Goal: Information Seeking & Learning: Learn about a topic

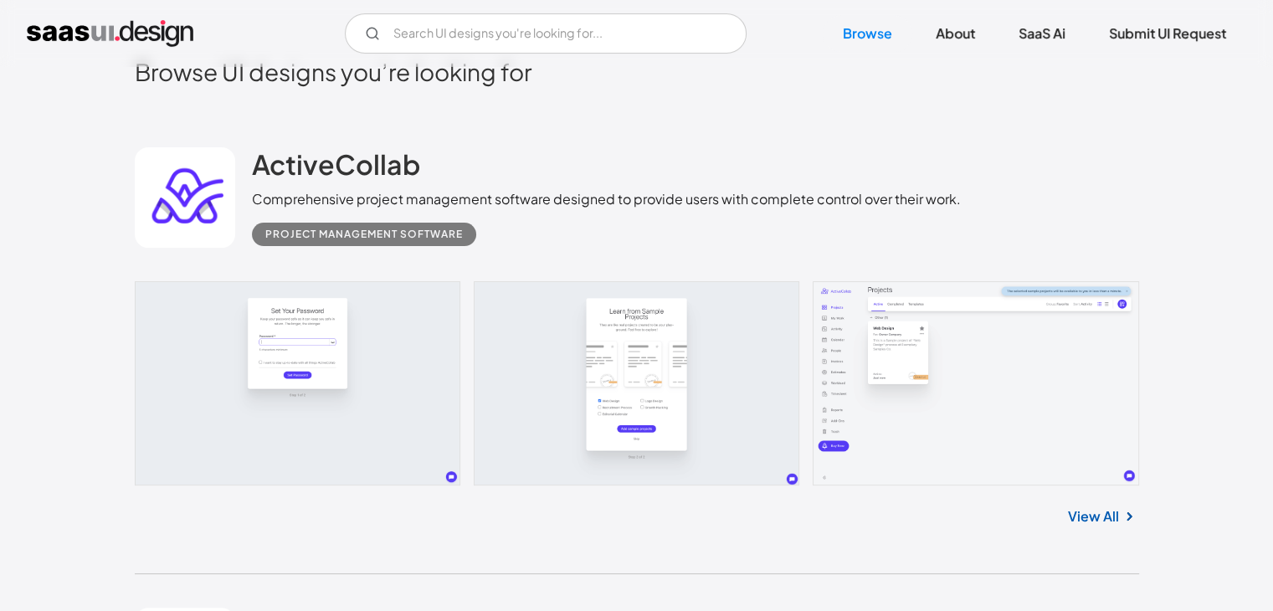
scroll to position [419, 0]
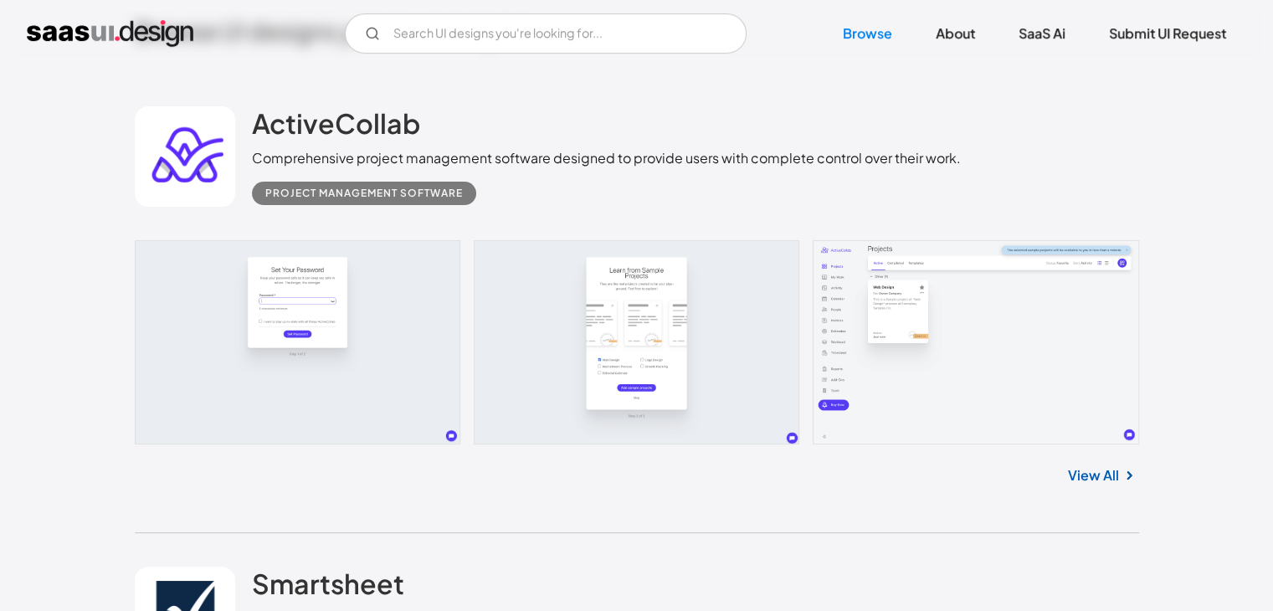
click at [974, 319] on link at bounding box center [637, 342] width 1005 height 204
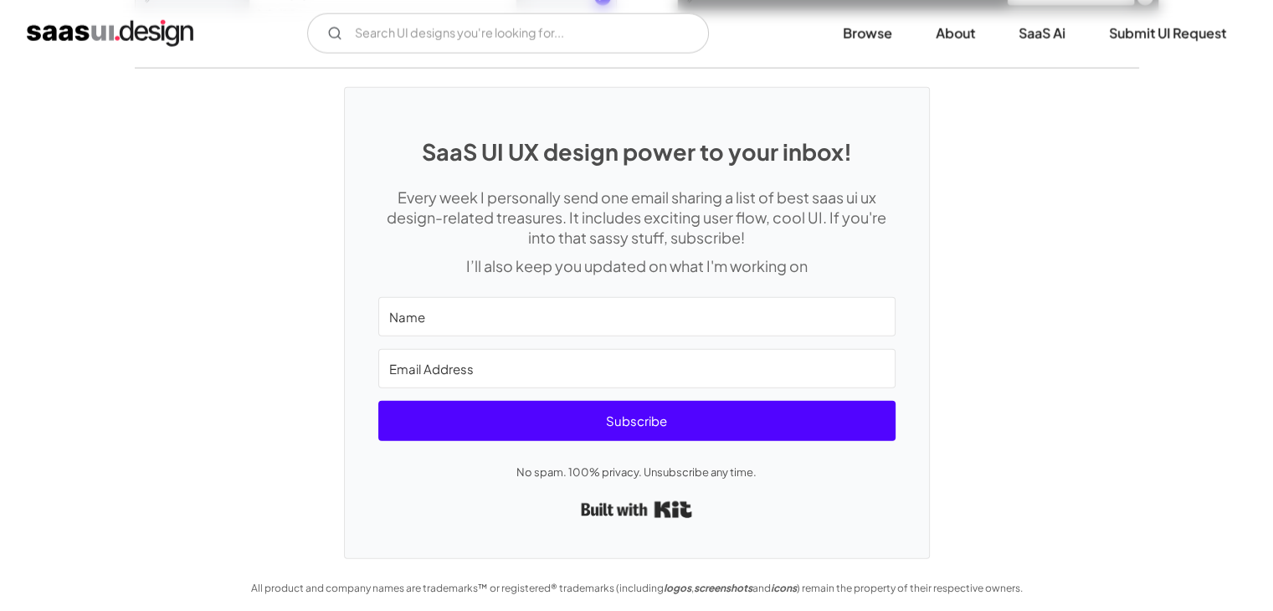
scroll to position [3991, 0]
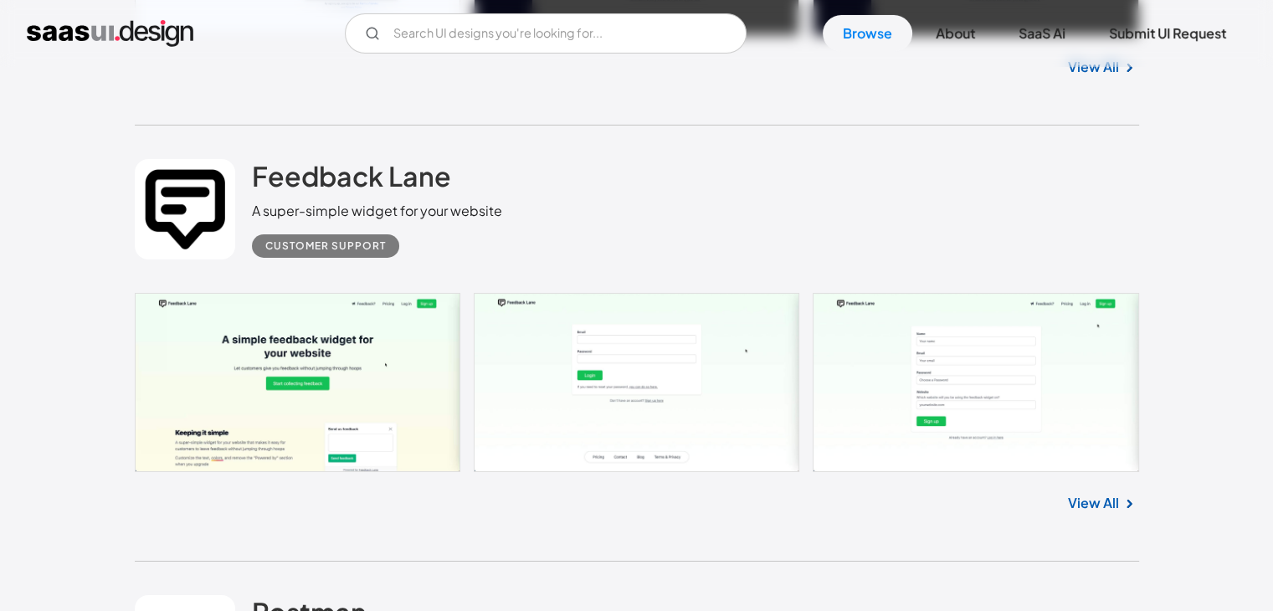
scroll to position [5860, 0]
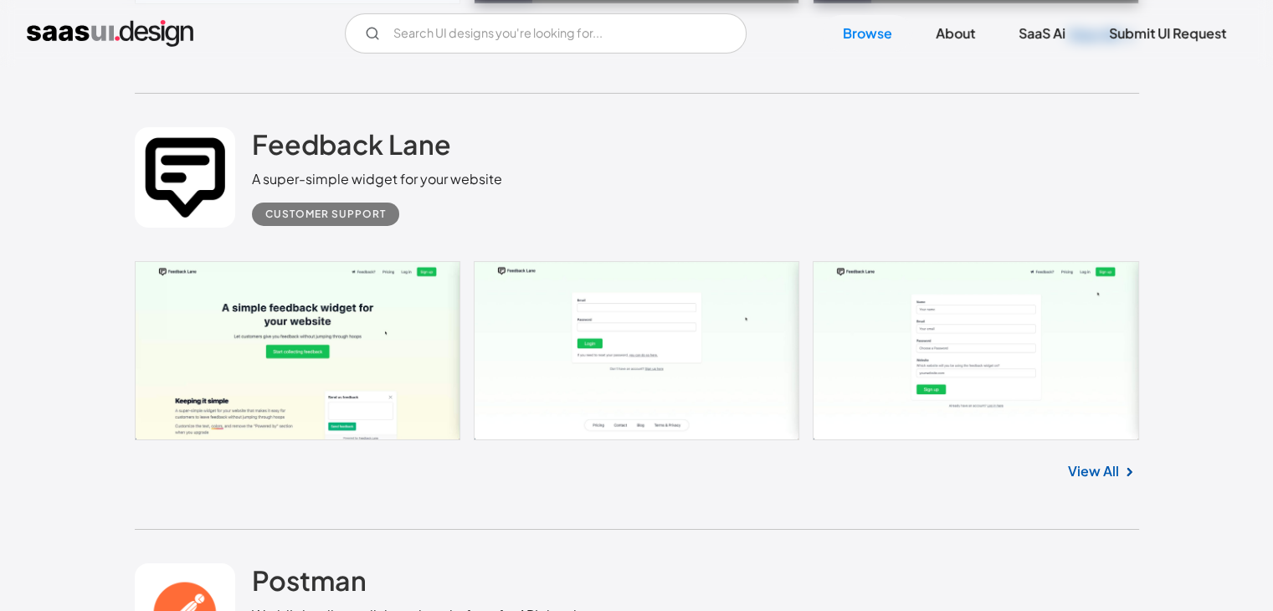
drag, startPoint x: 381, startPoint y: 152, endPoint x: 1103, endPoint y: 473, distance: 790.7
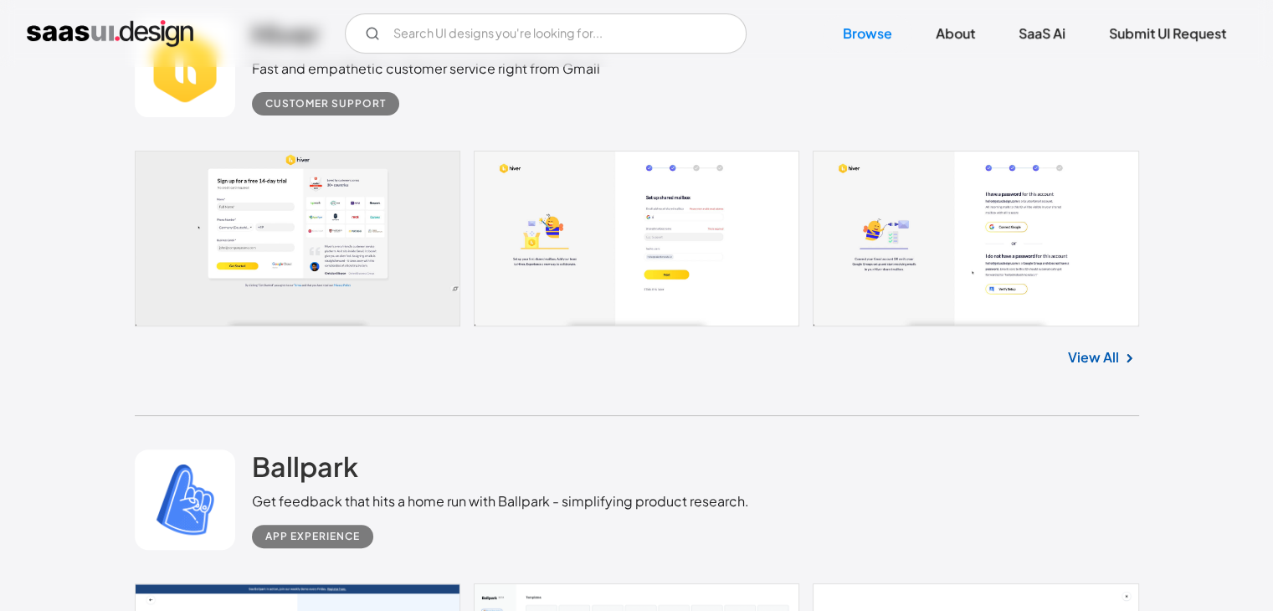
scroll to position [6864, 0]
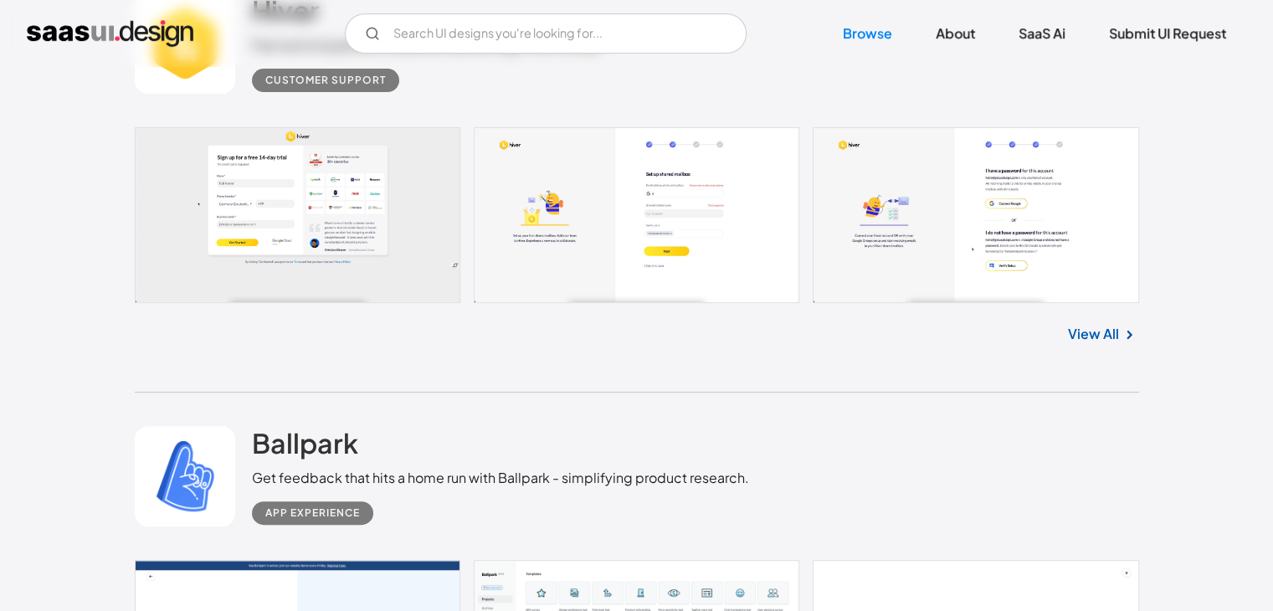
drag, startPoint x: 1061, startPoint y: 336, endPoint x: 1100, endPoint y: 332, distance: 38.7
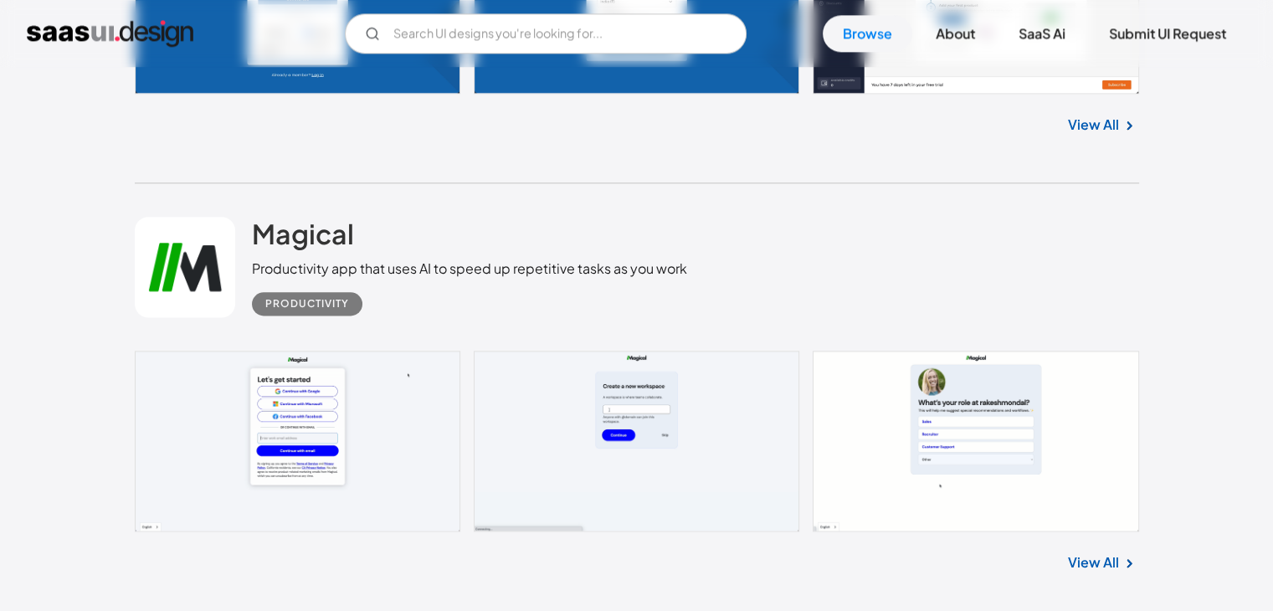
scroll to position [8455, 0]
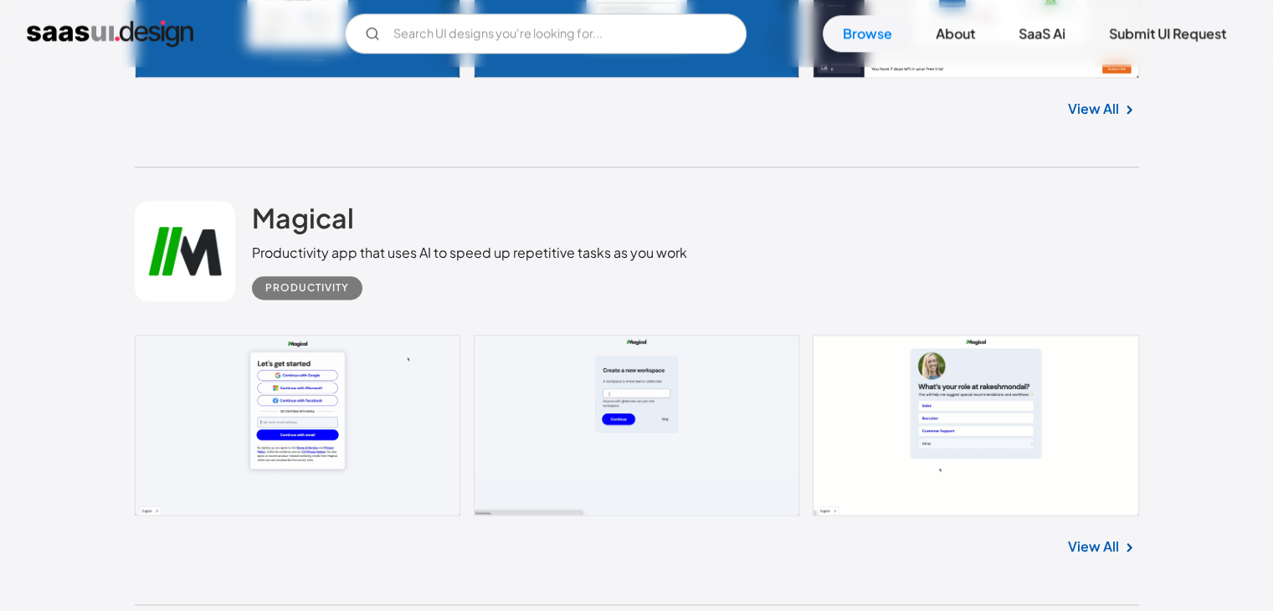
drag, startPoint x: 1067, startPoint y: 537, endPoint x: 1107, endPoint y: 547, distance: 41.4
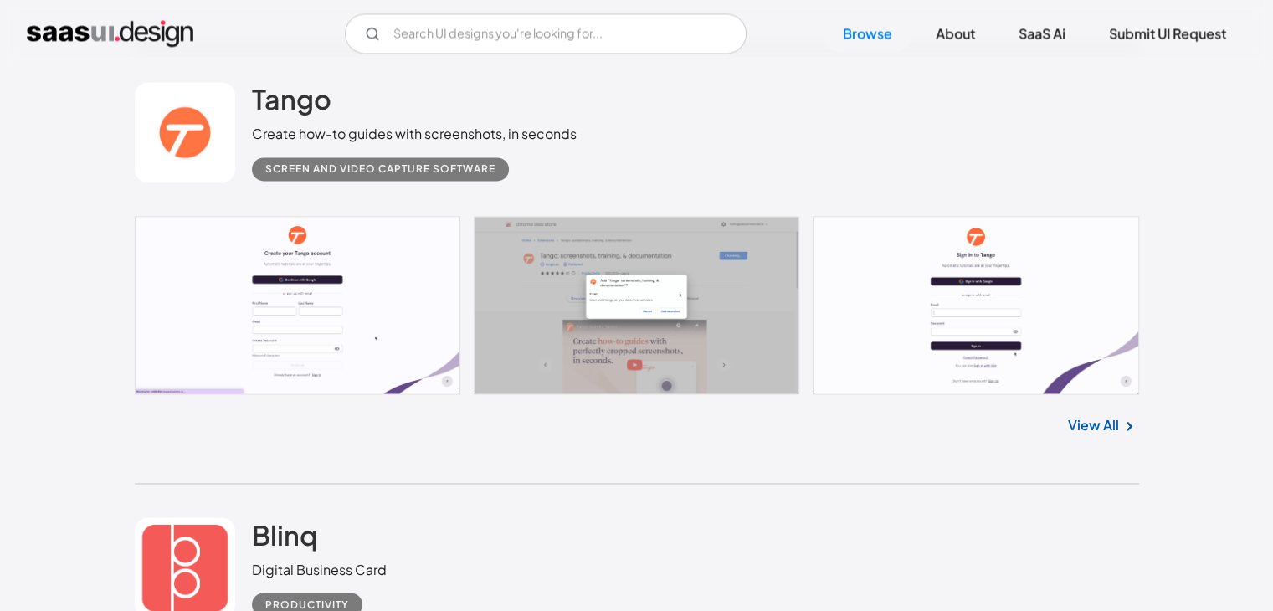
scroll to position [9376, 0]
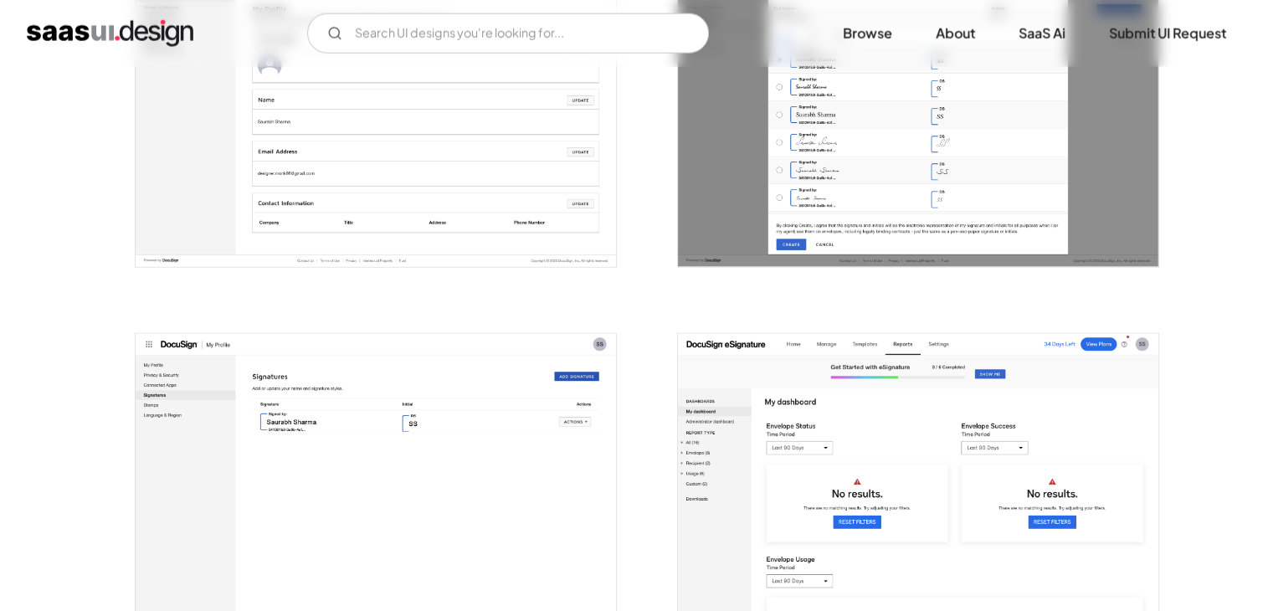
scroll to position [4102, 0]
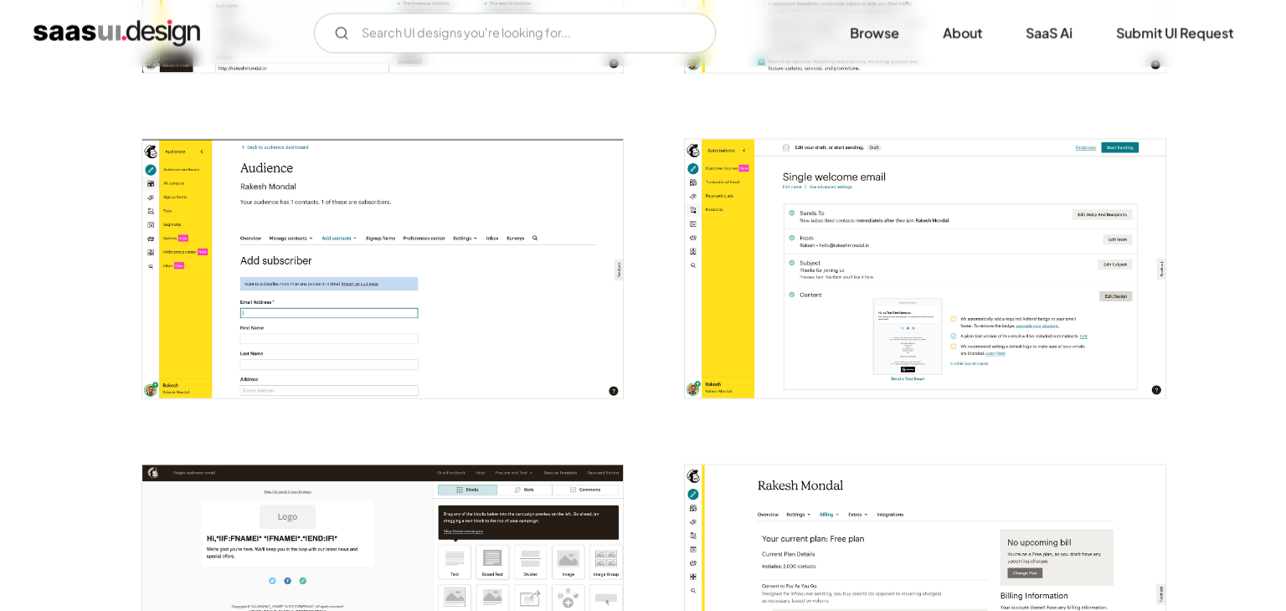
scroll to position [3516, 0]
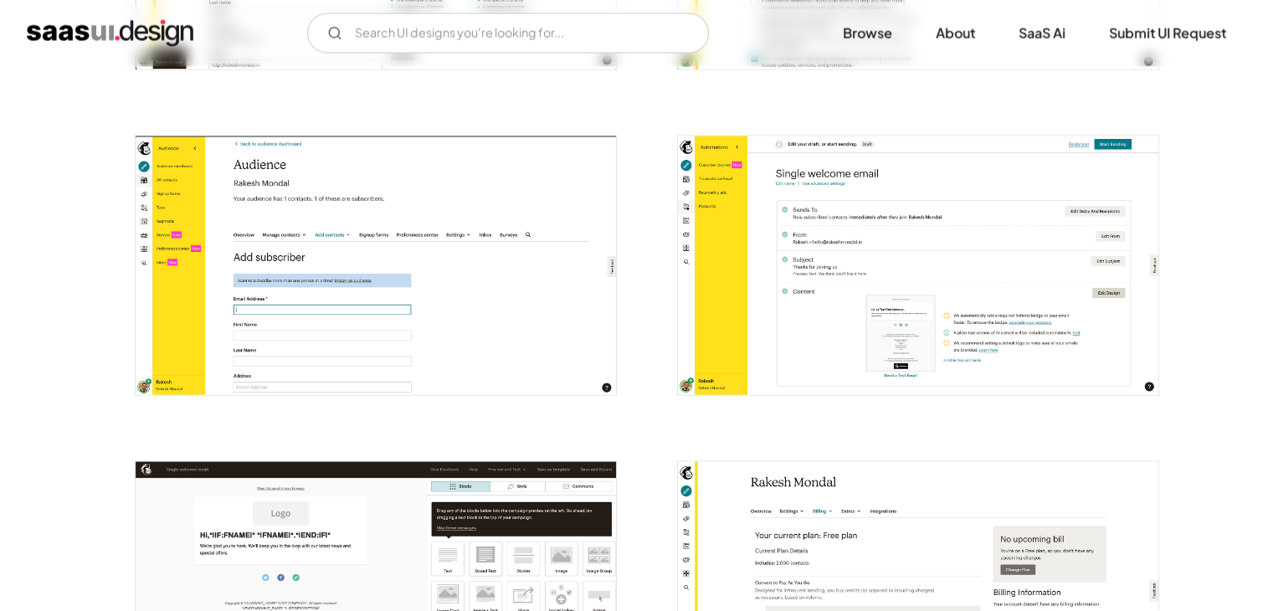
click at [1112, 166] on img "open lightbox" at bounding box center [918, 265] width 480 height 259
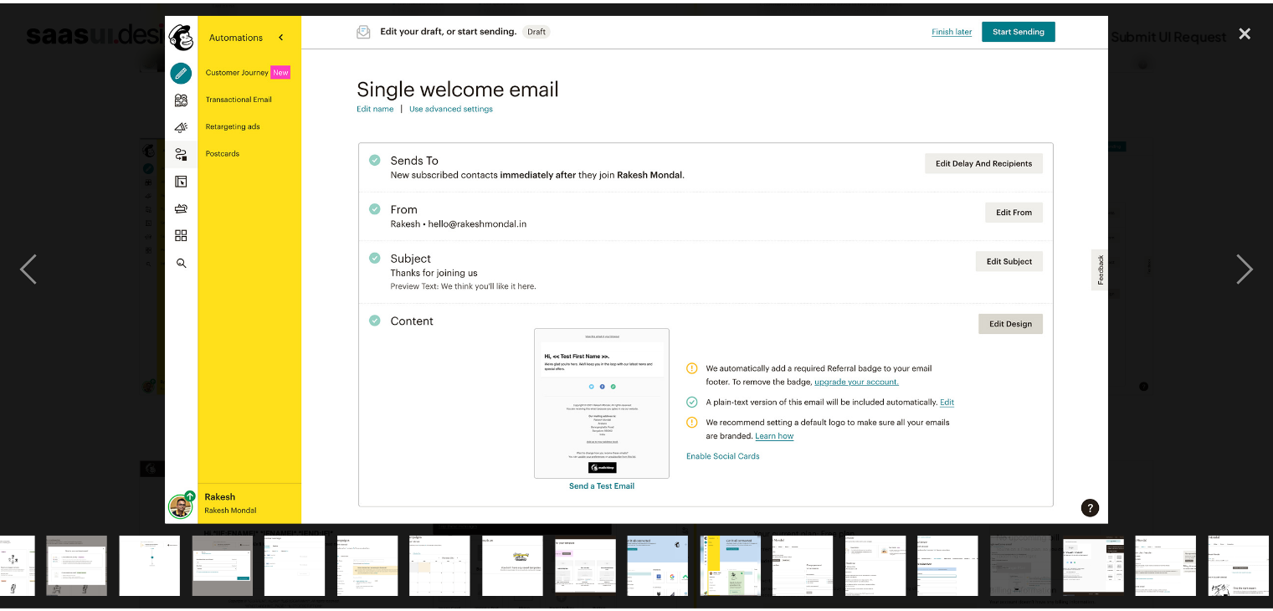
scroll to position [0, 558]
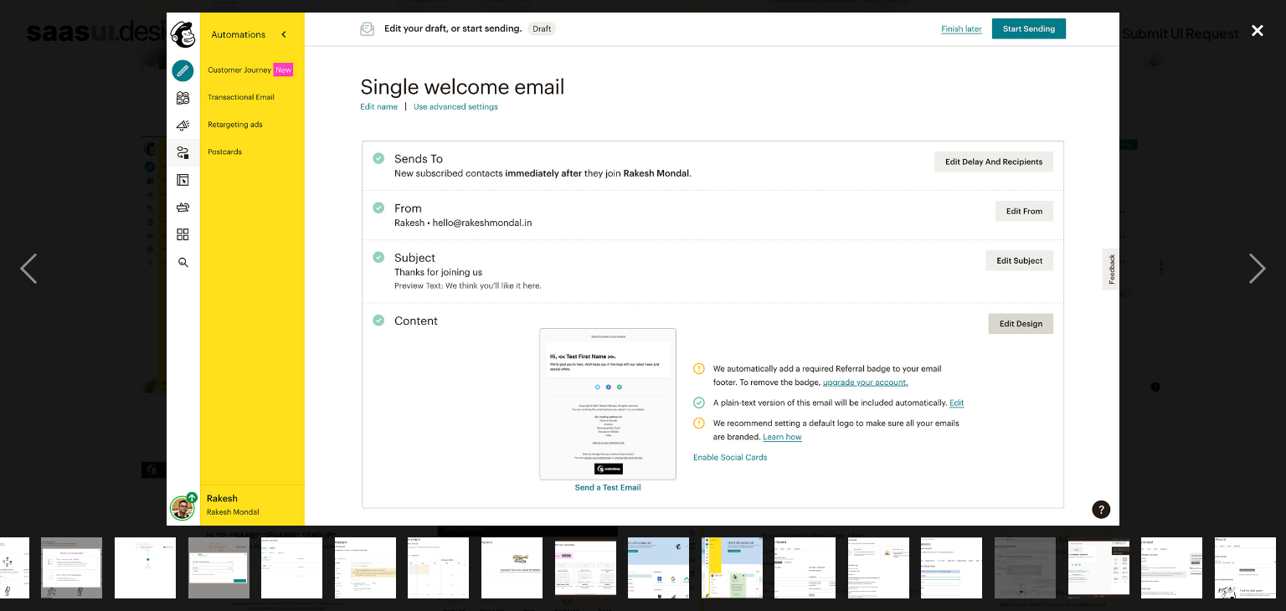
click at [1247, 31] on div "close lightbox" at bounding box center [1257, 31] width 57 height 37
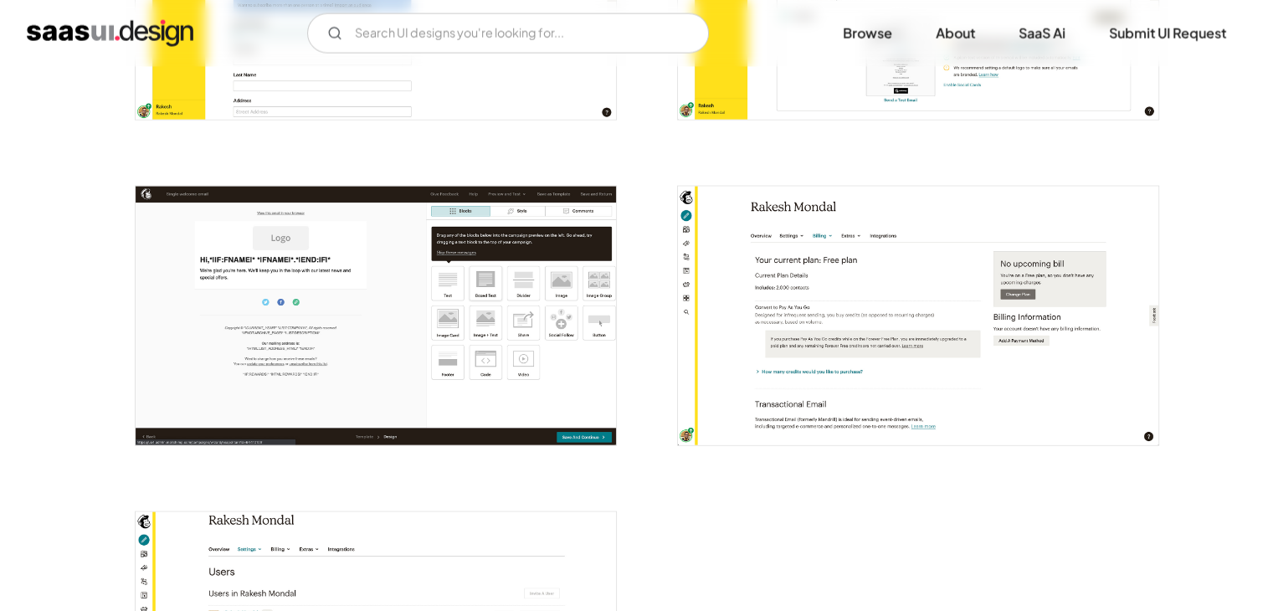
scroll to position [3683, 0]
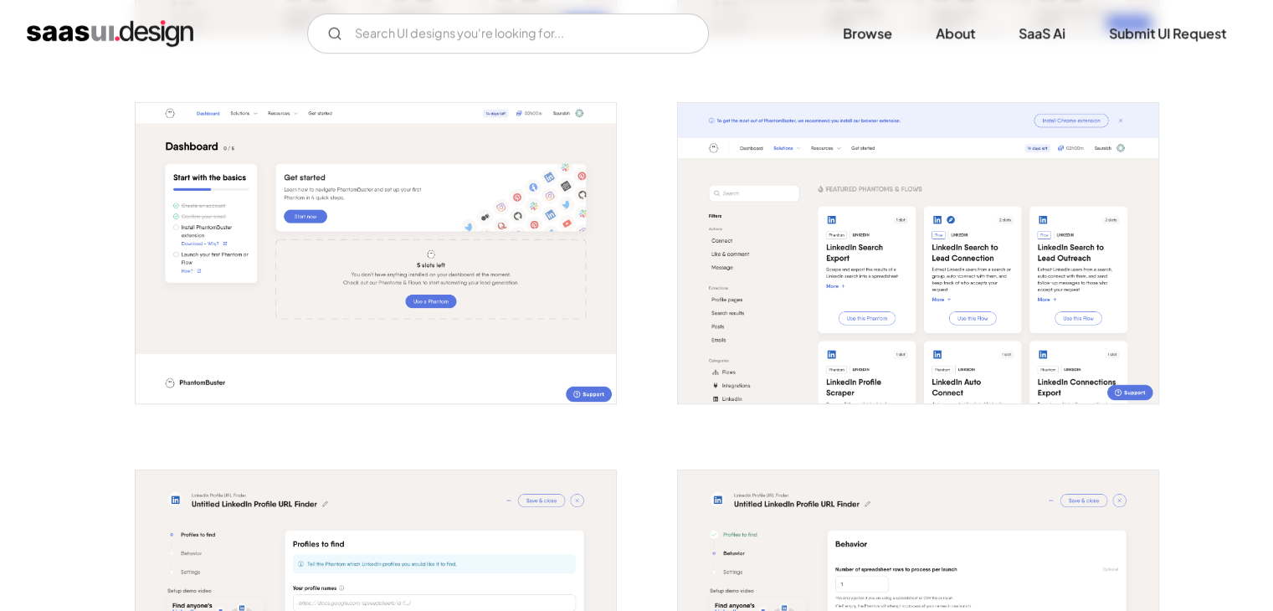
scroll to position [1005, 0]
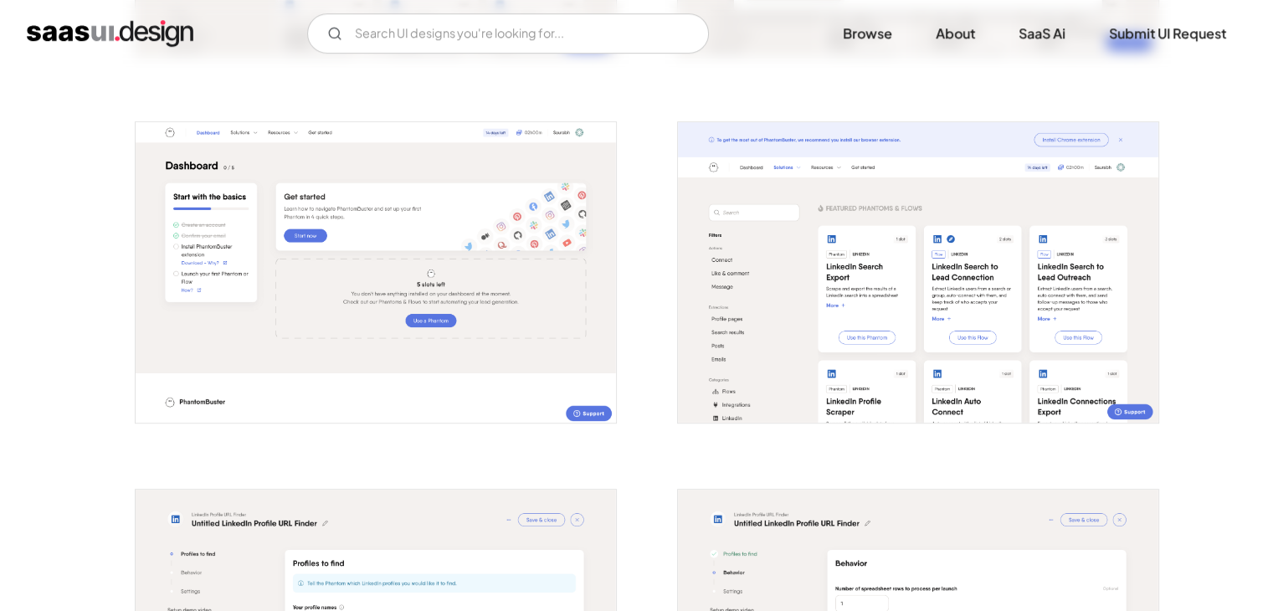
click at [1019, 168] on img "open lightbox" at bounding box center [918, 272] width 480 height 301
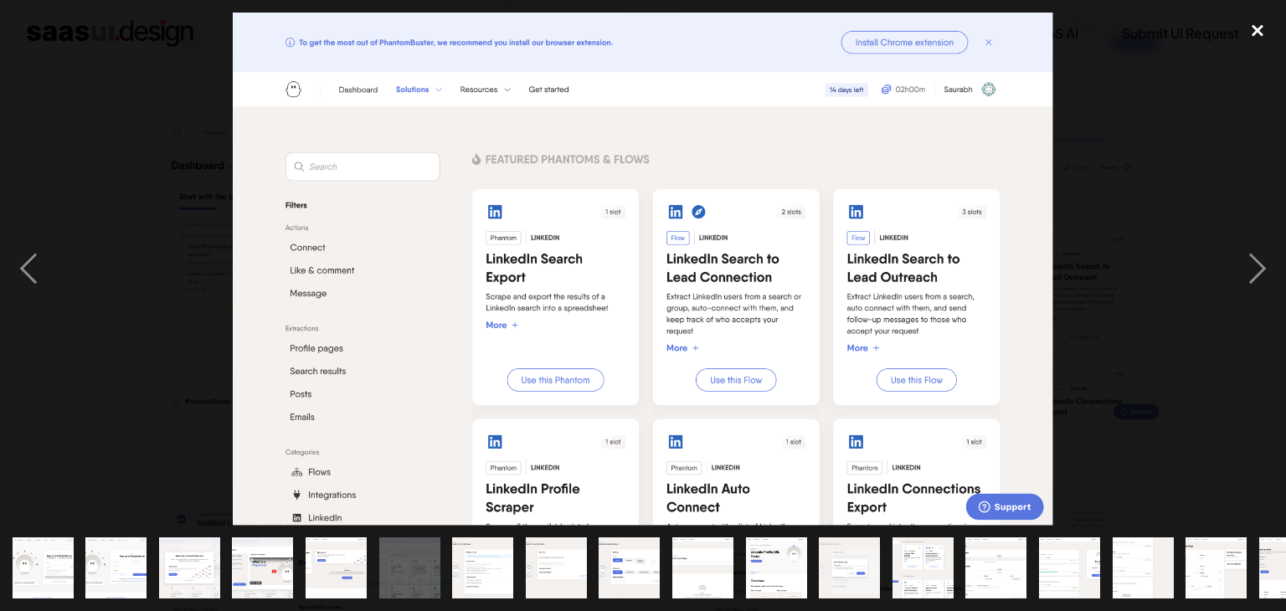
click at [1255, 30] on div "close lightbox" at bounding box center [1257, 31] width 57 height 37
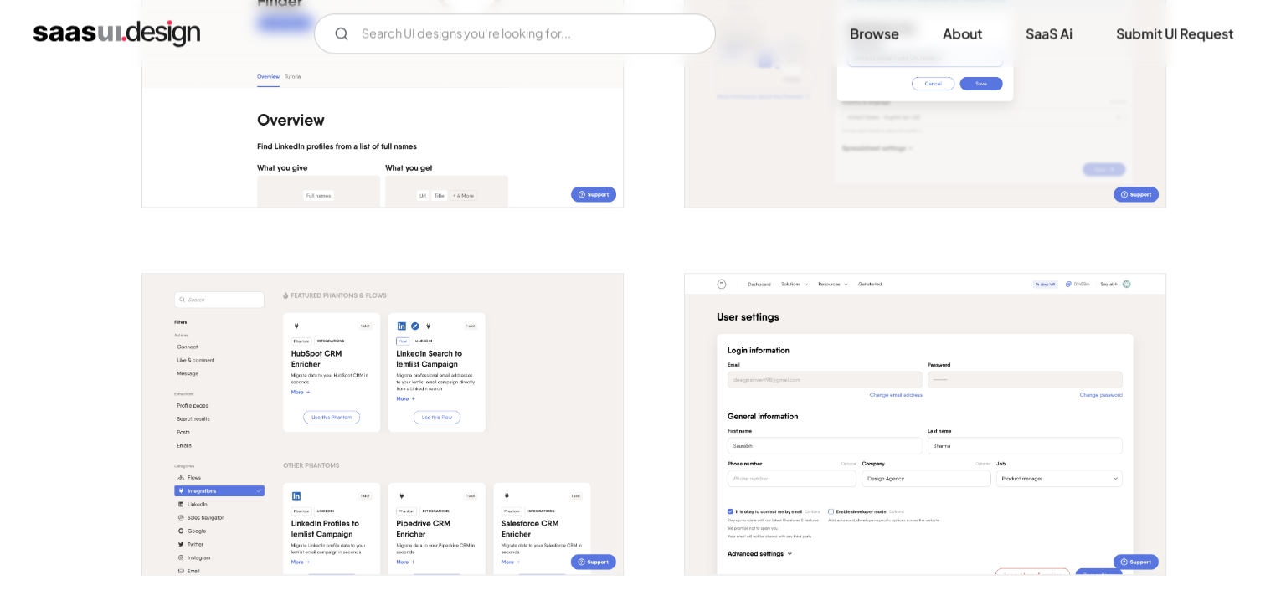
scroll to position [2344, 0]
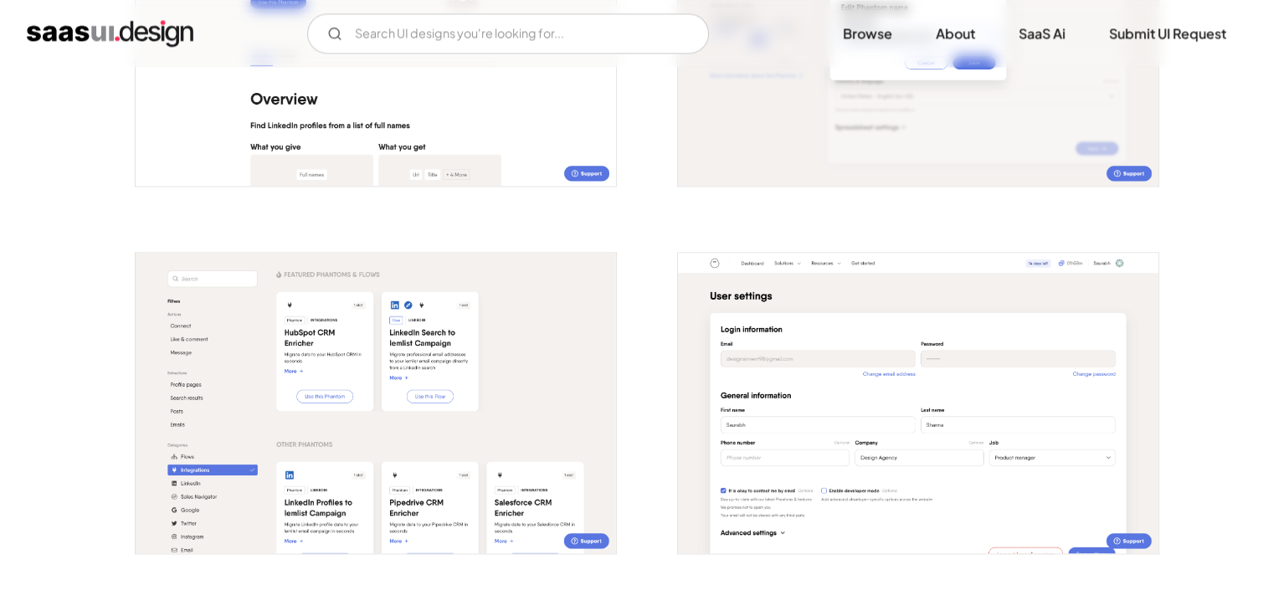
click at [1030, 268] on img "open lightbox" at bounding box center [918, 403] width 480 height 301
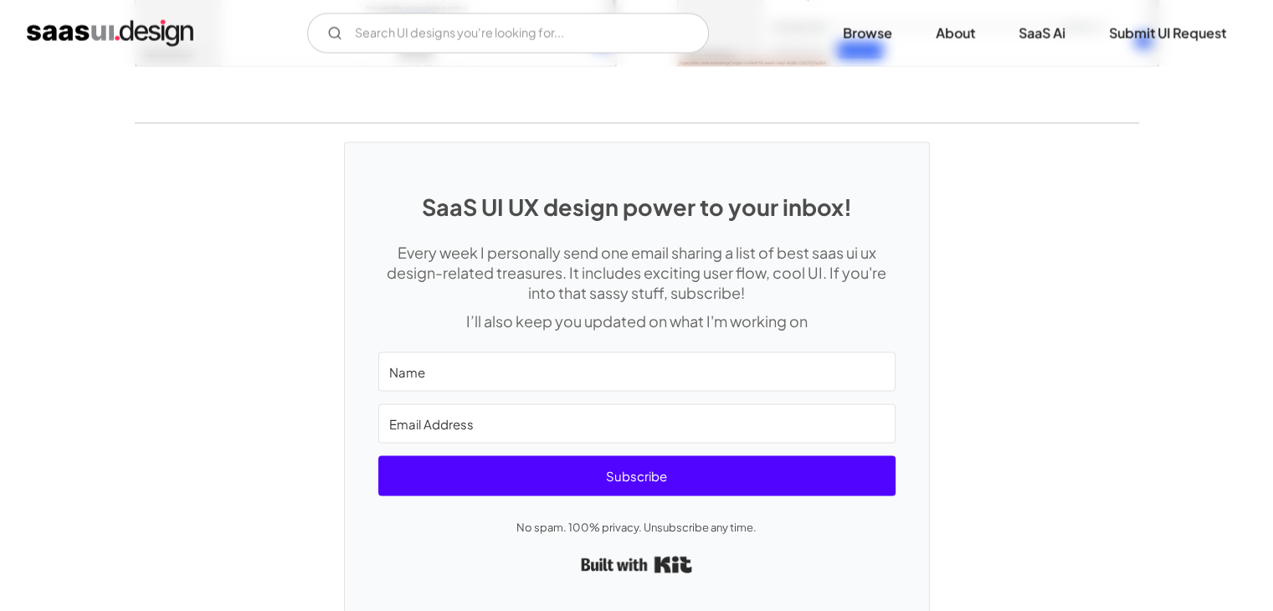
scroll to position [2870, 0]
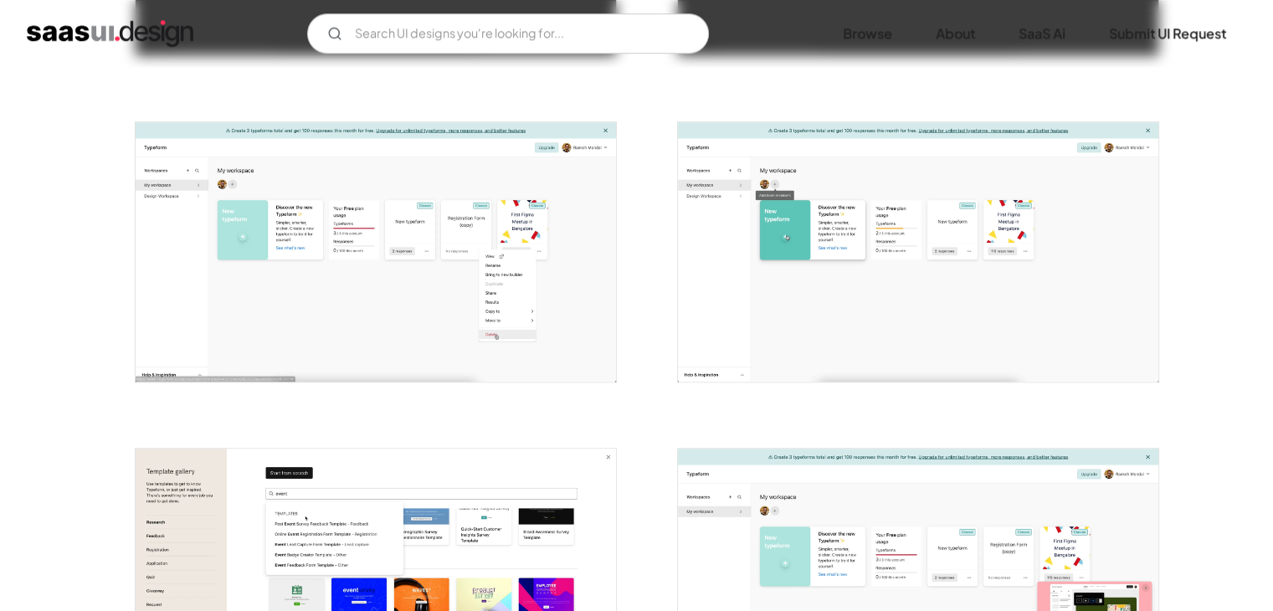
scroll to position [1256, 0]
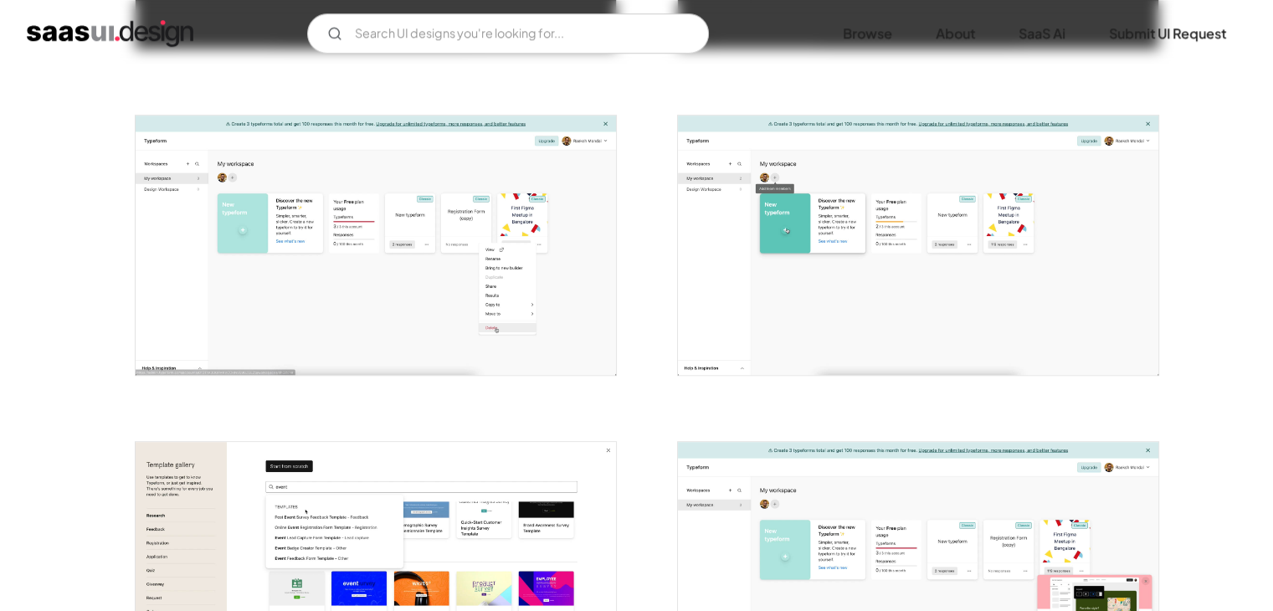
click at [563, 163] on img "open lightbox" at bounding box center [376, 246] width 480 height 260
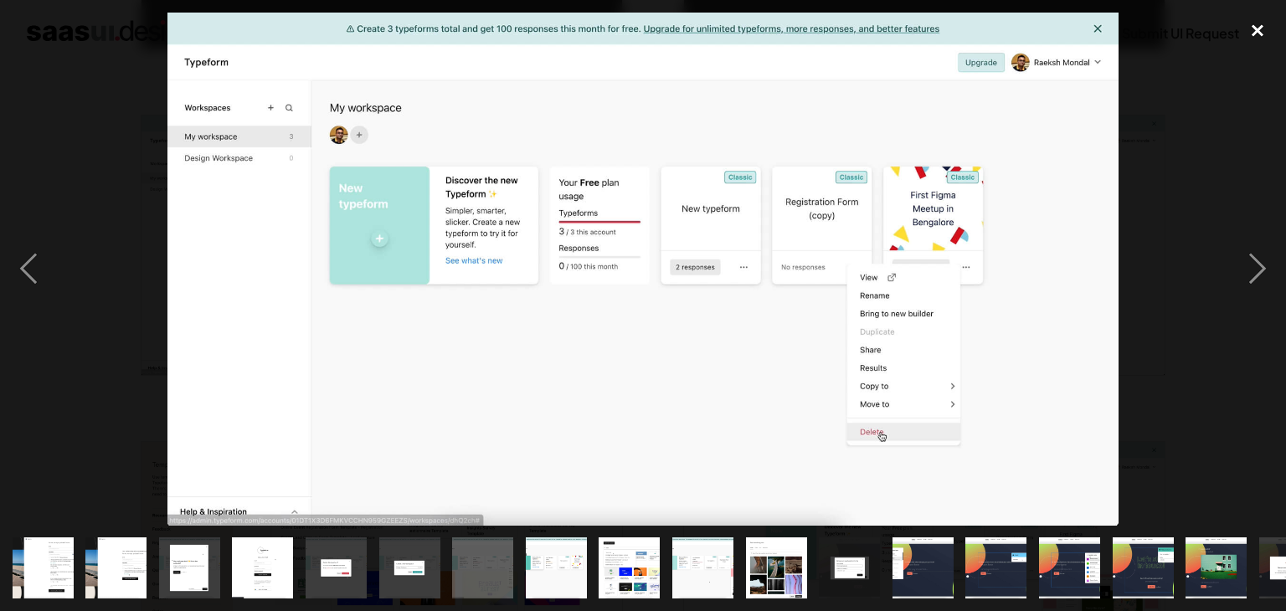
click at [1256, 31] on div "close lightbox" at bounding box center [1257, 31] width 57 height 37
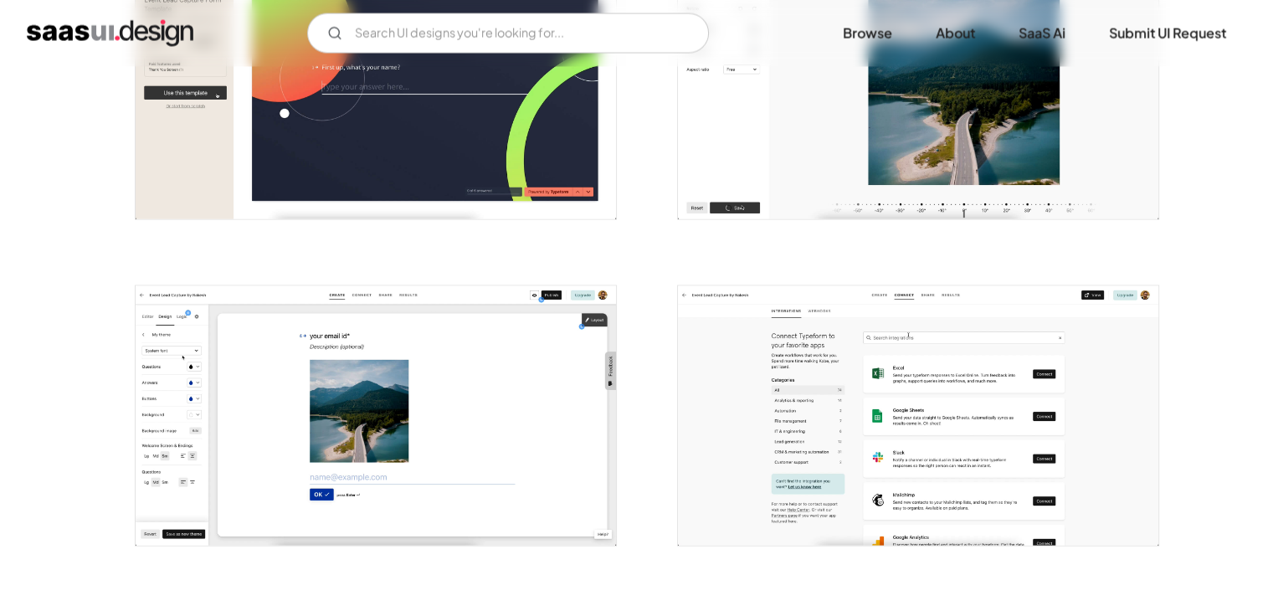
scroll to position [3432, 0]
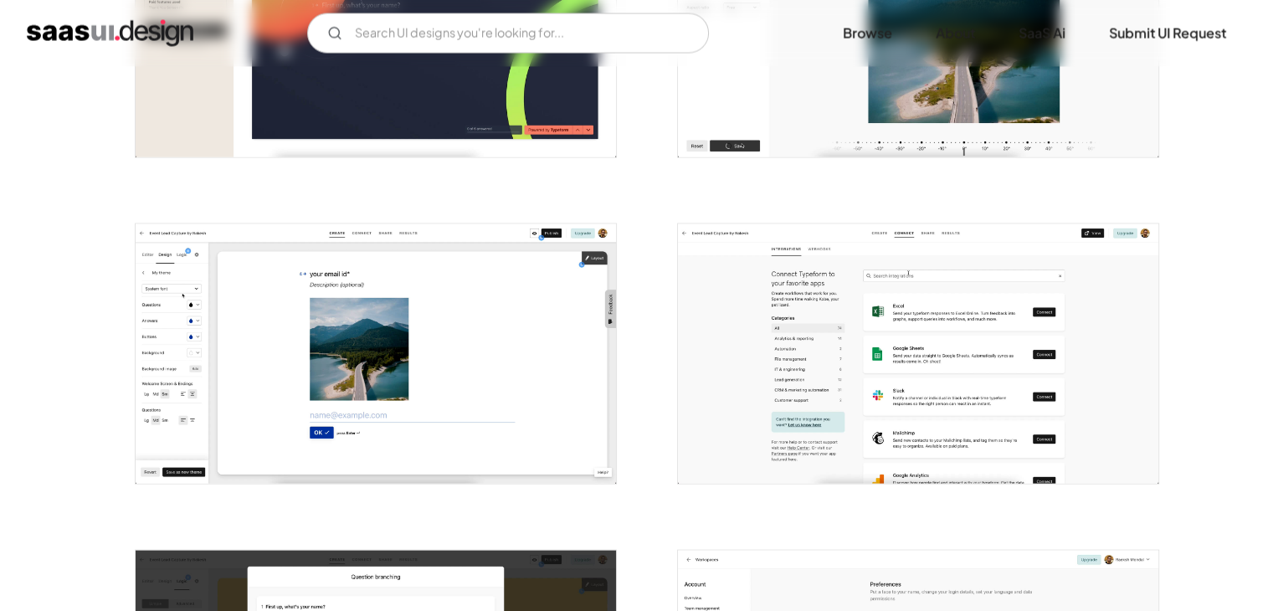
click at [1087, 302] on img "open lightbox" at bounding box center [918, 354] width 480 height 260
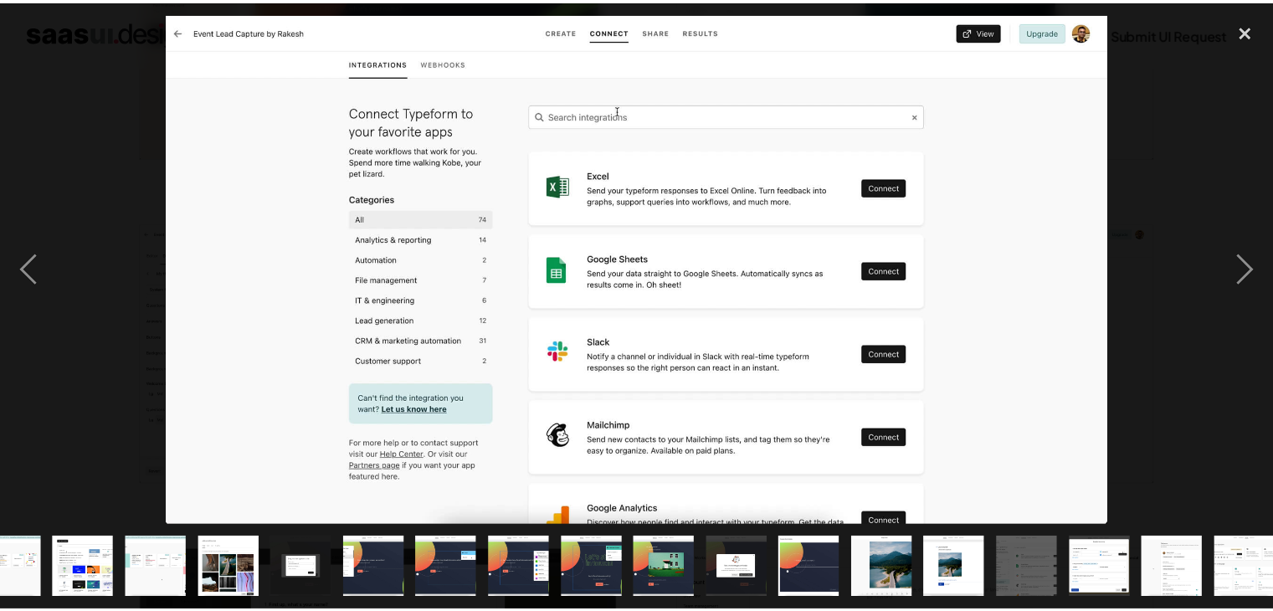
scroll to position [0, 558]
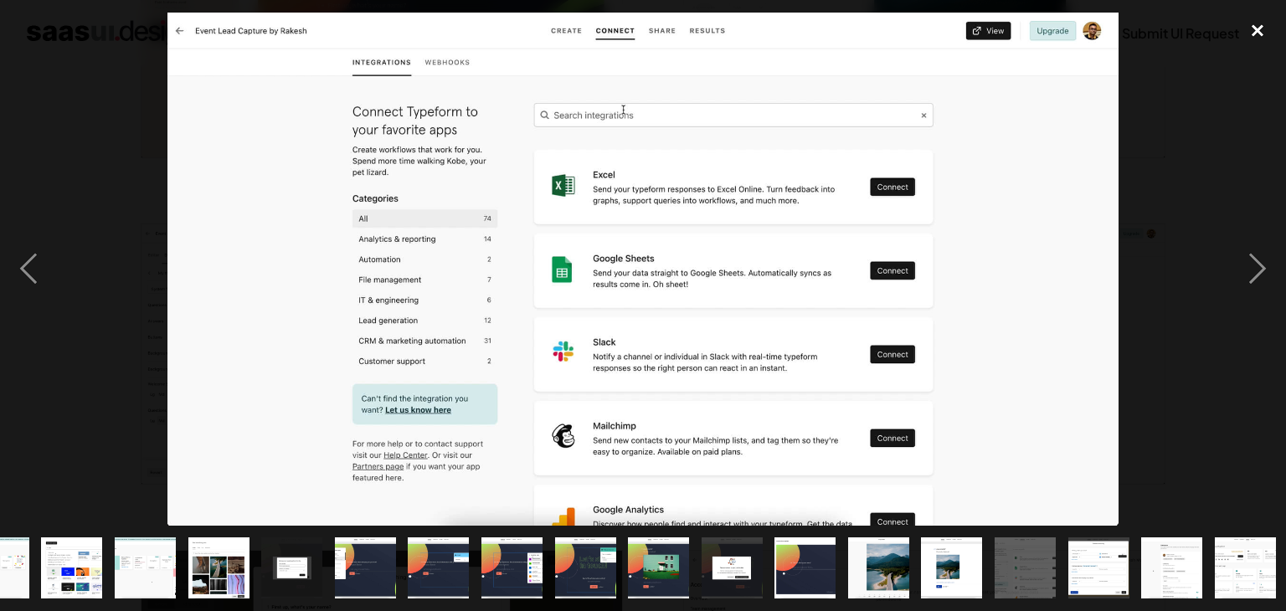
click at [1255, 28] on div "close lightbox" at bounding box center [1257, 31] width 57 height 37
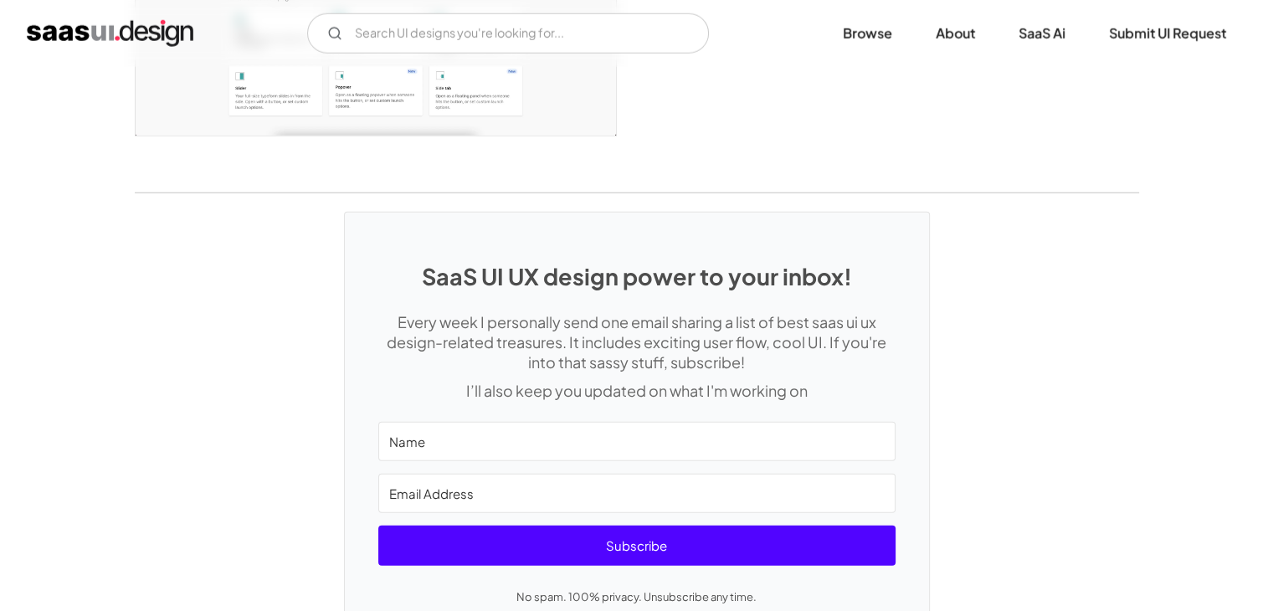
scroll to position [4520, 0]
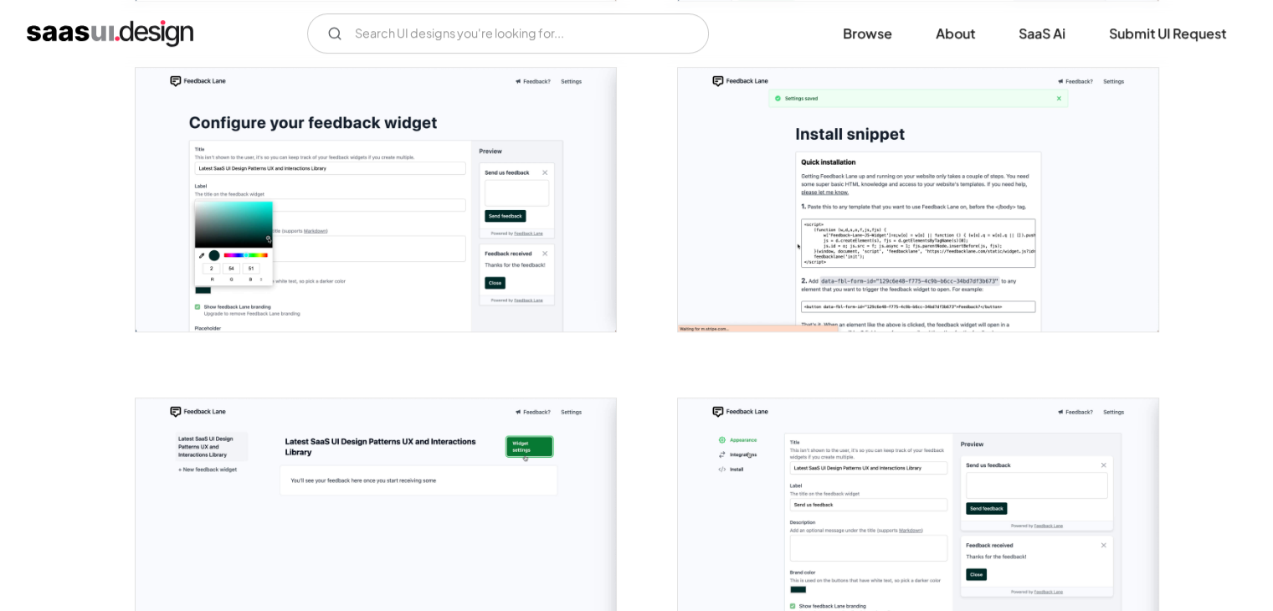
scroll to position [961, 0]
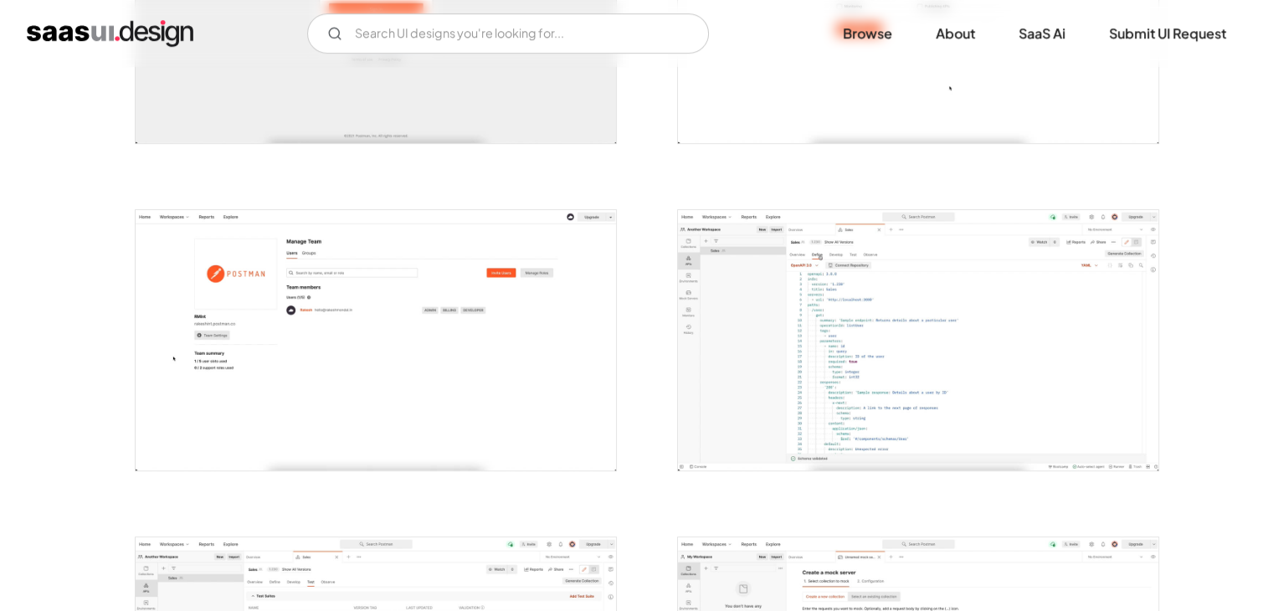
scroll to position [837, 0]
click at [1000, 263] on img "open lightbox" at bounding box center [918, 340] width 480 height 260
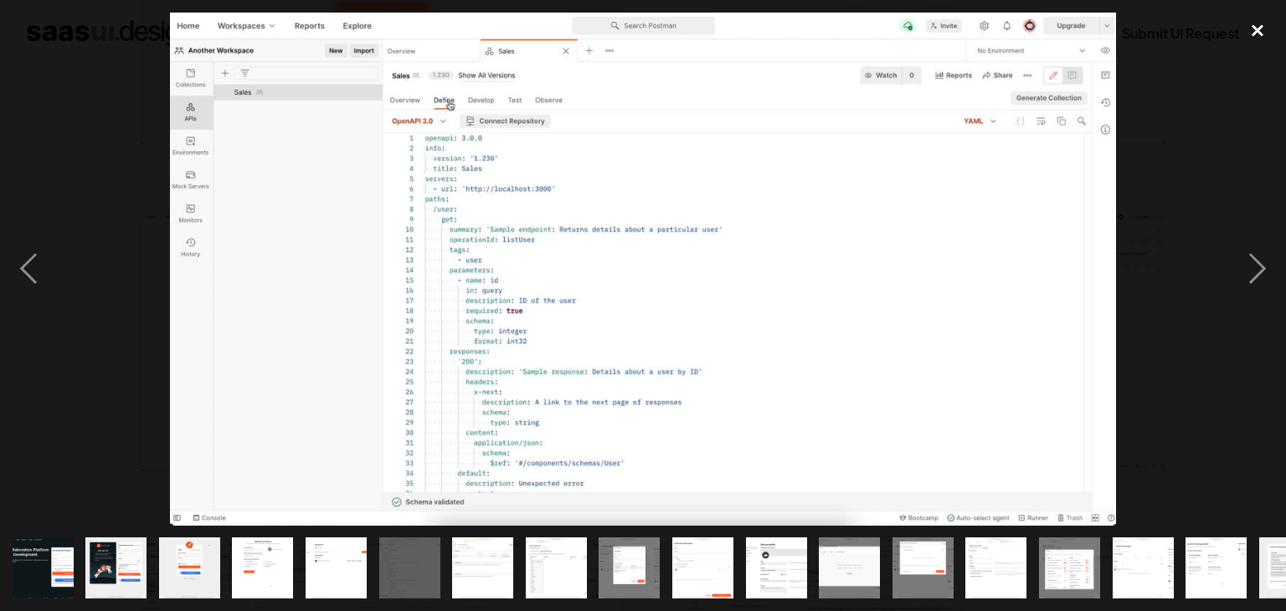
click at [1252, 28] on div "close lightbox" at bounding box center [1257, 31] width 57 height 37
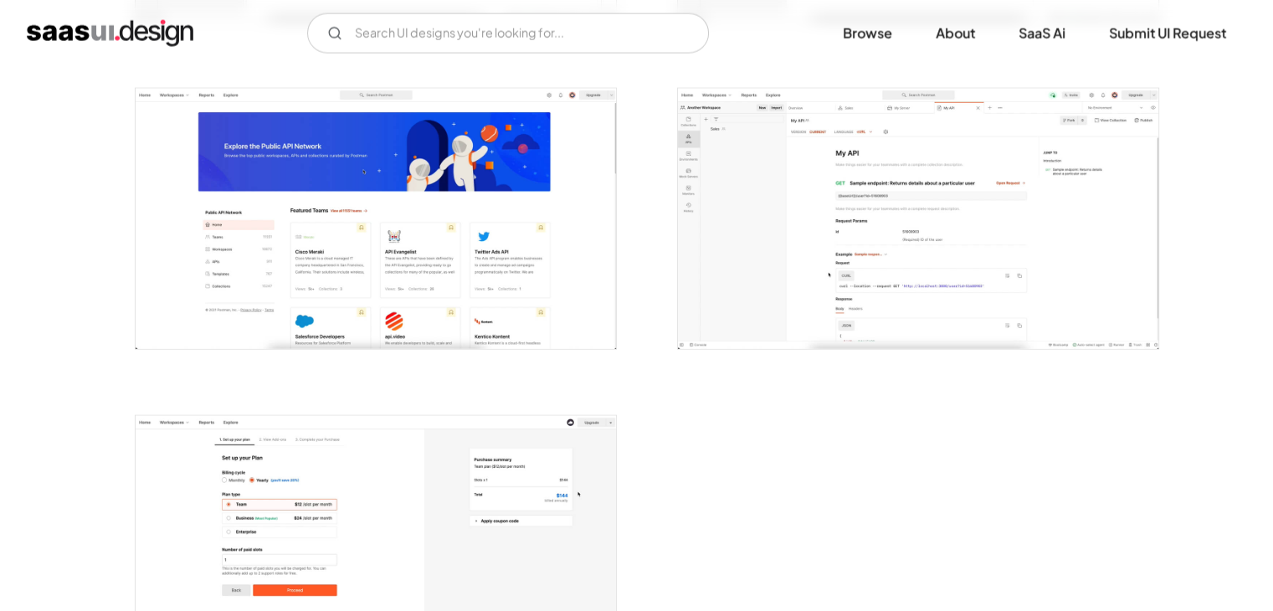
scroll to position [3934, 0]
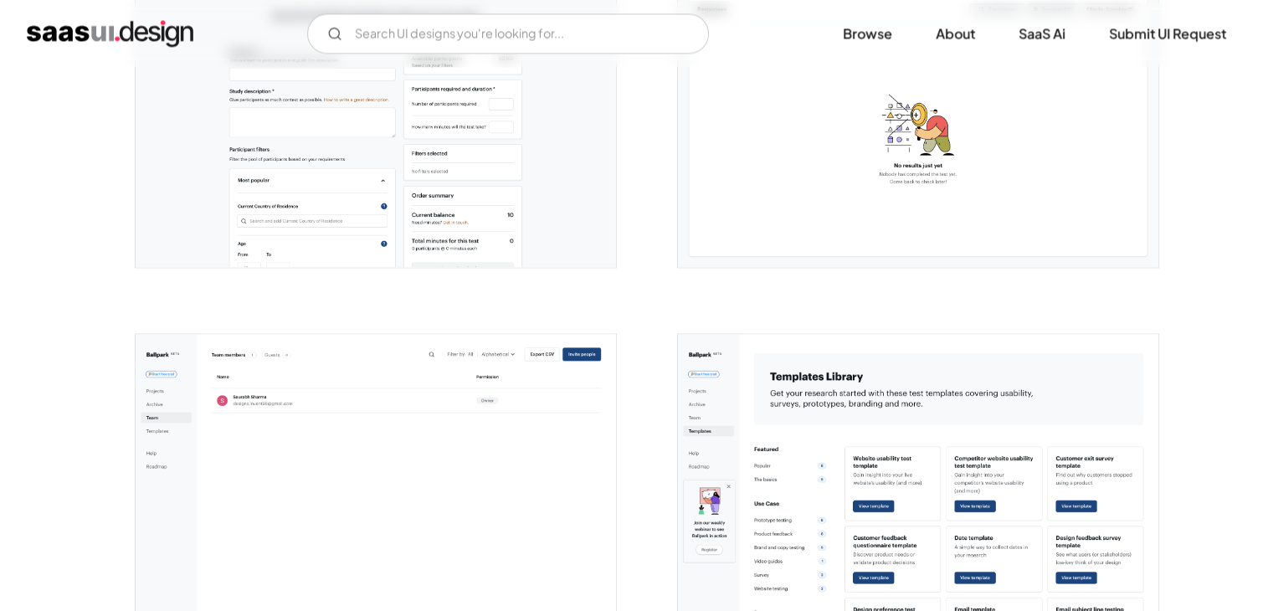
scroll to position [2762, 0]
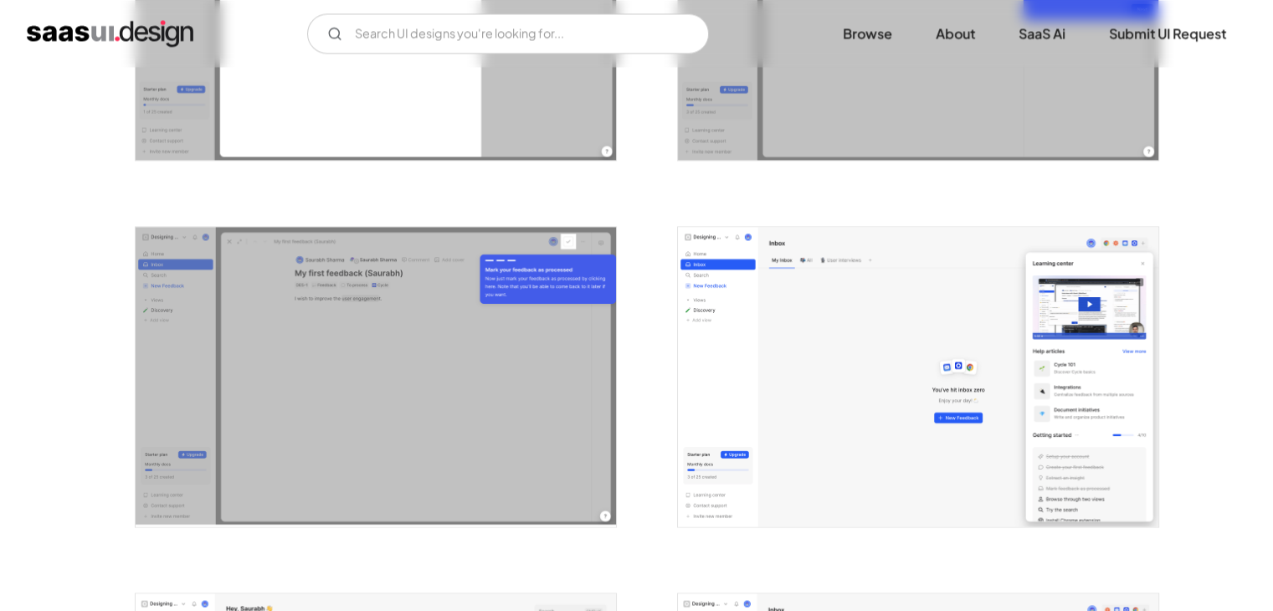
scroll to position [2846, 0]
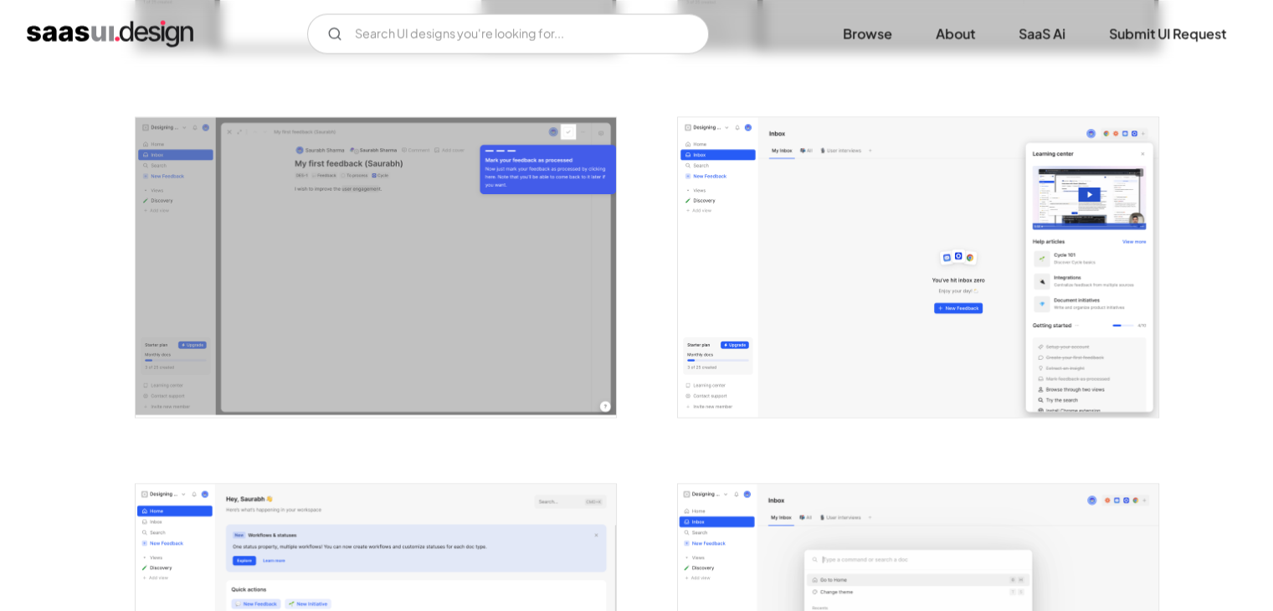
click at [750, 339] on img "open lightbox" at bounding box center [918, 267] width 480 height 301
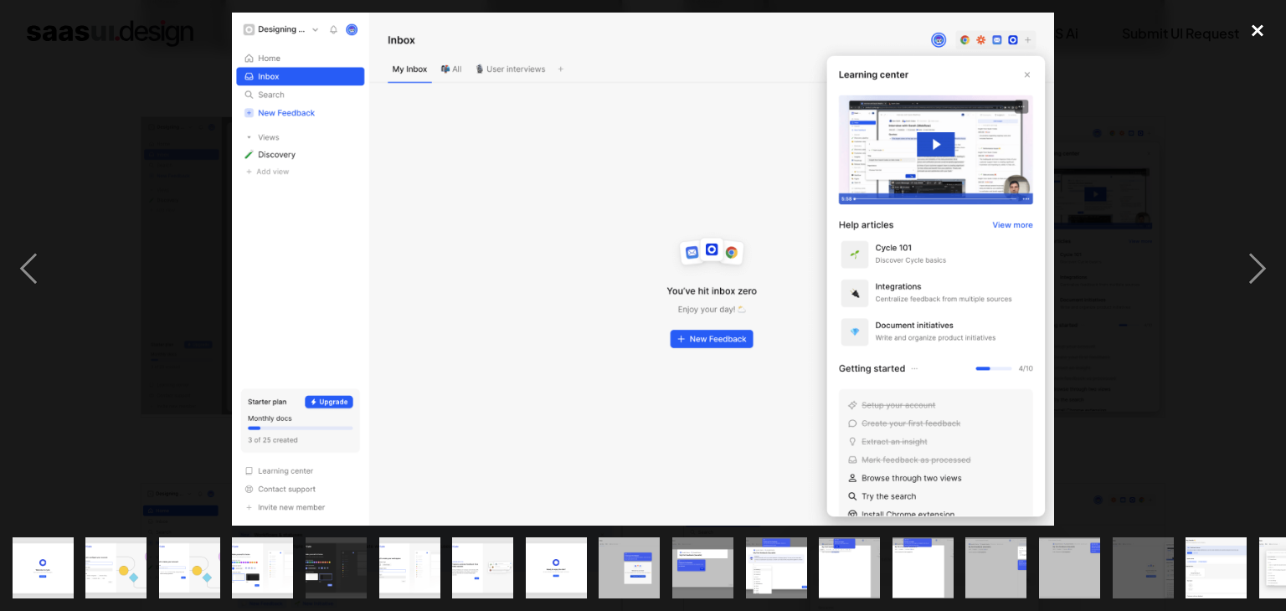
click at [1255, 26] on div "close lightbox" at bounding box center [1257, 31] width 57 height 37
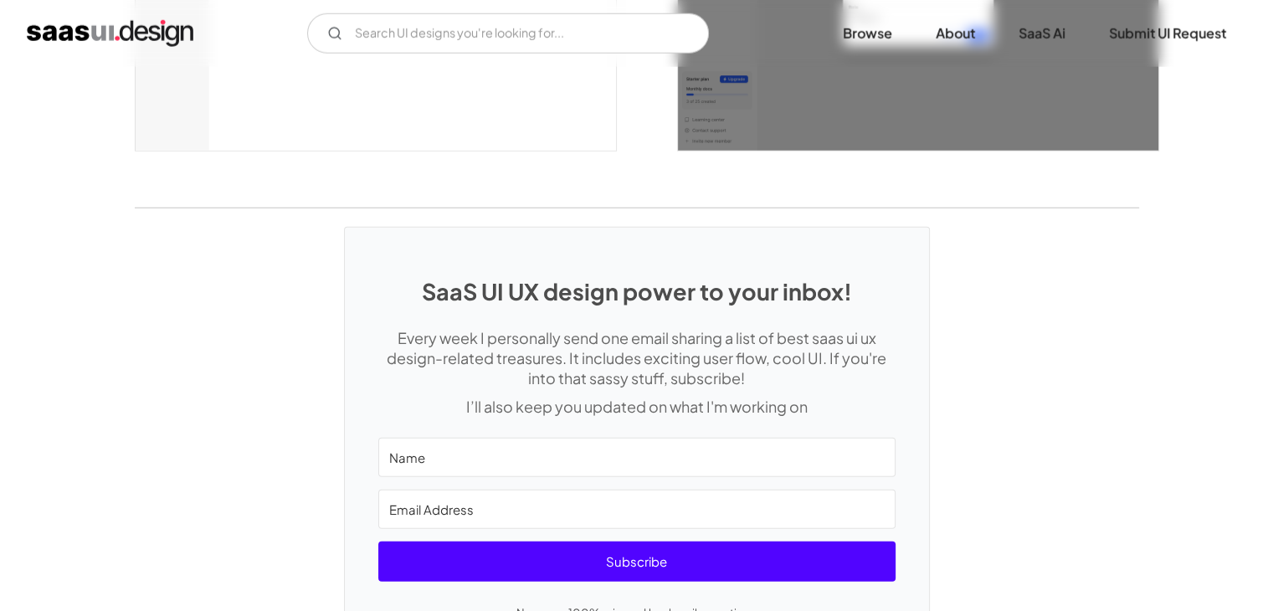
scroll to position [4604, 0]
